Goal: Use online tool/utility: Use online tool/utility

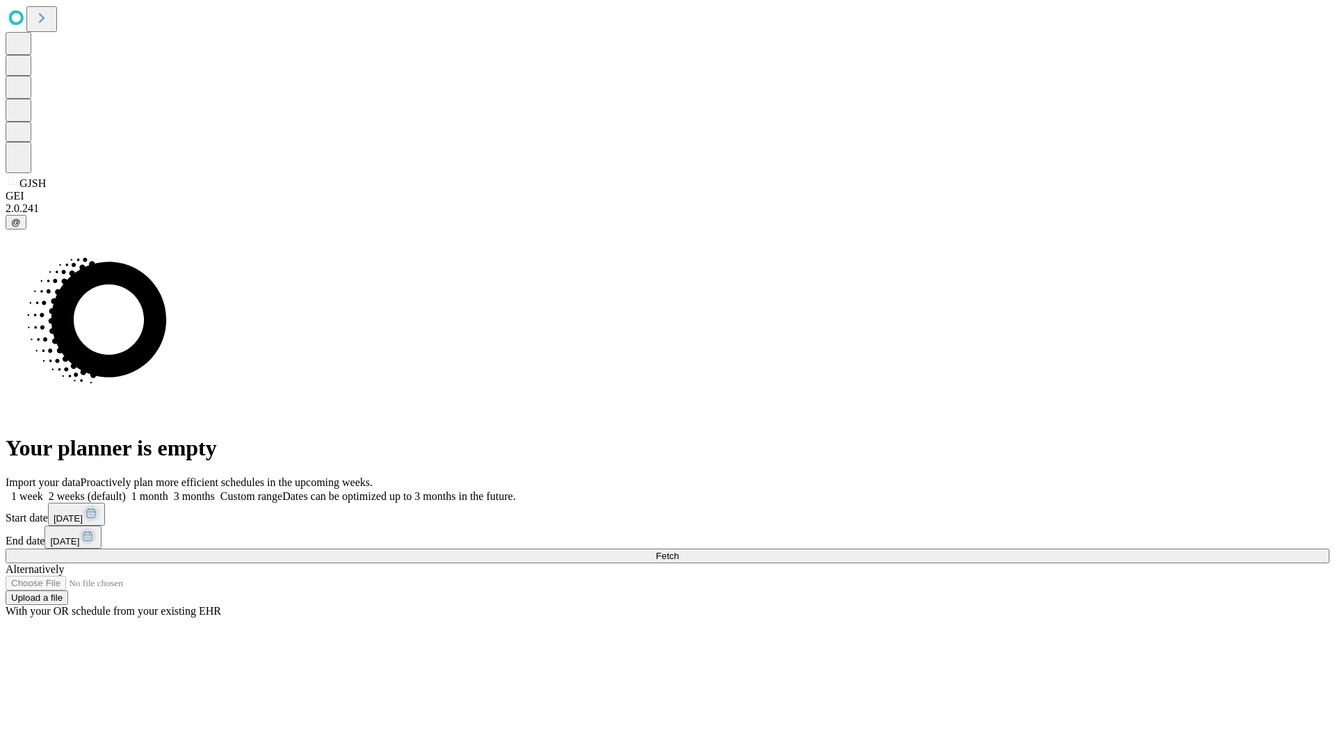
click at [678, 551] on span "Fetch" at bounding box center [667, 556] width 23 height 10
